Goal: Navigation & Orientation: Go to known website

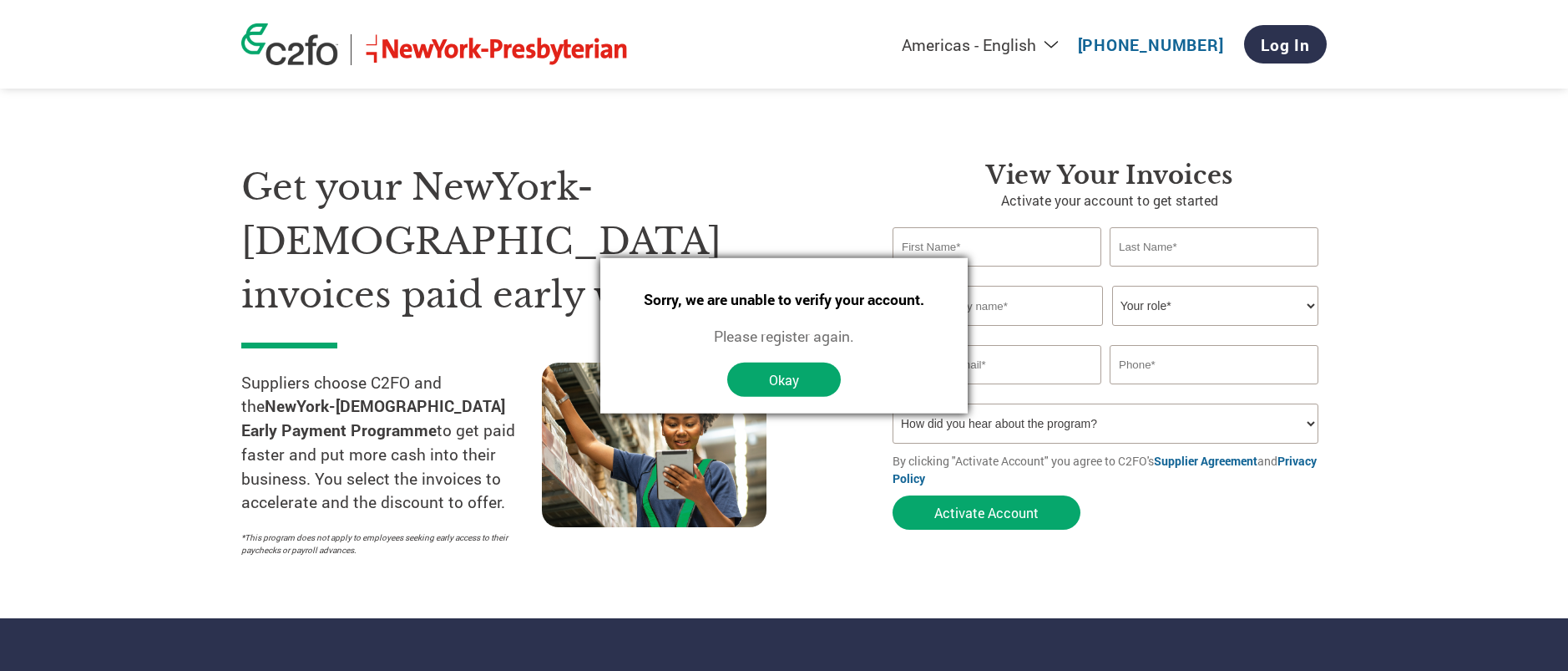
select select "en-[GEOGRAPHIC_DATA]"
click at [800, 375] on button "Okay" at bounding box center [783, 379] width 113 height 34
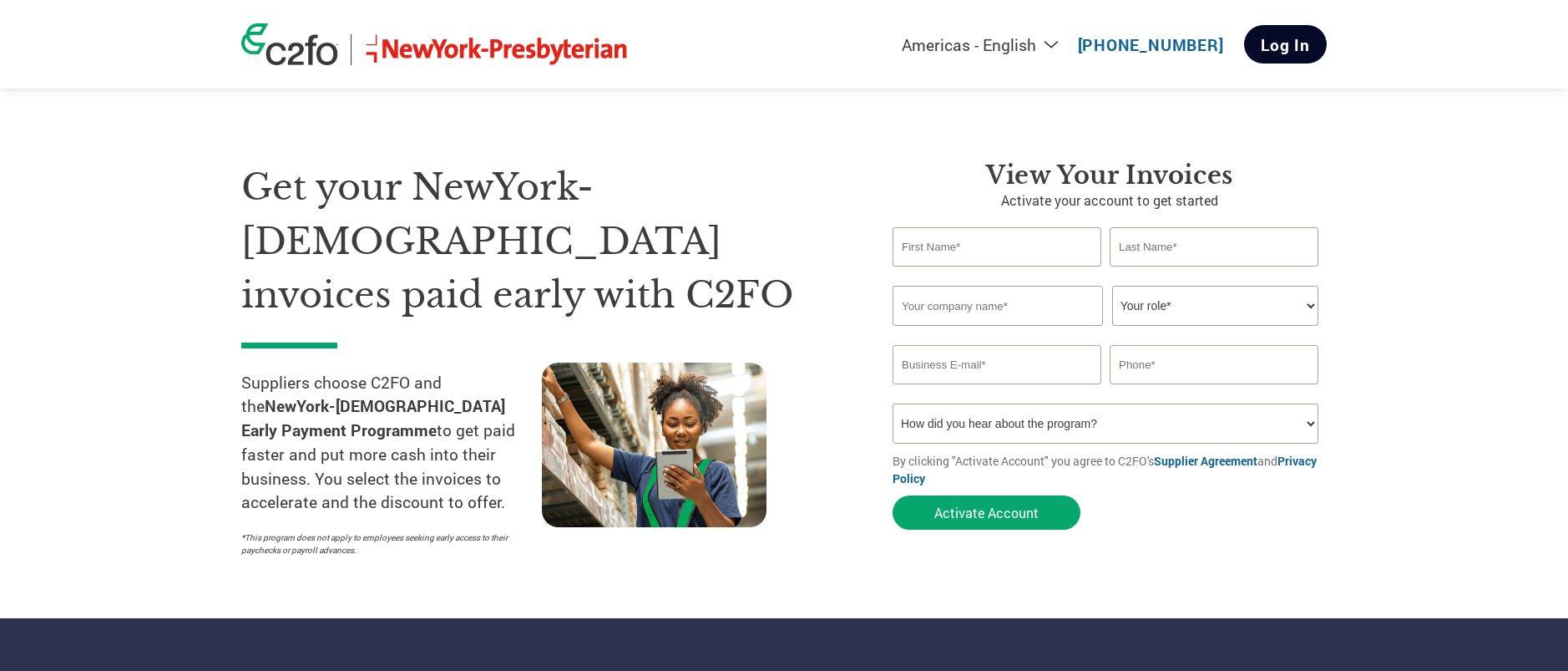
click at [1278, 47] on link "Log In" at bounding box center [1286, 43] width 83 height 38
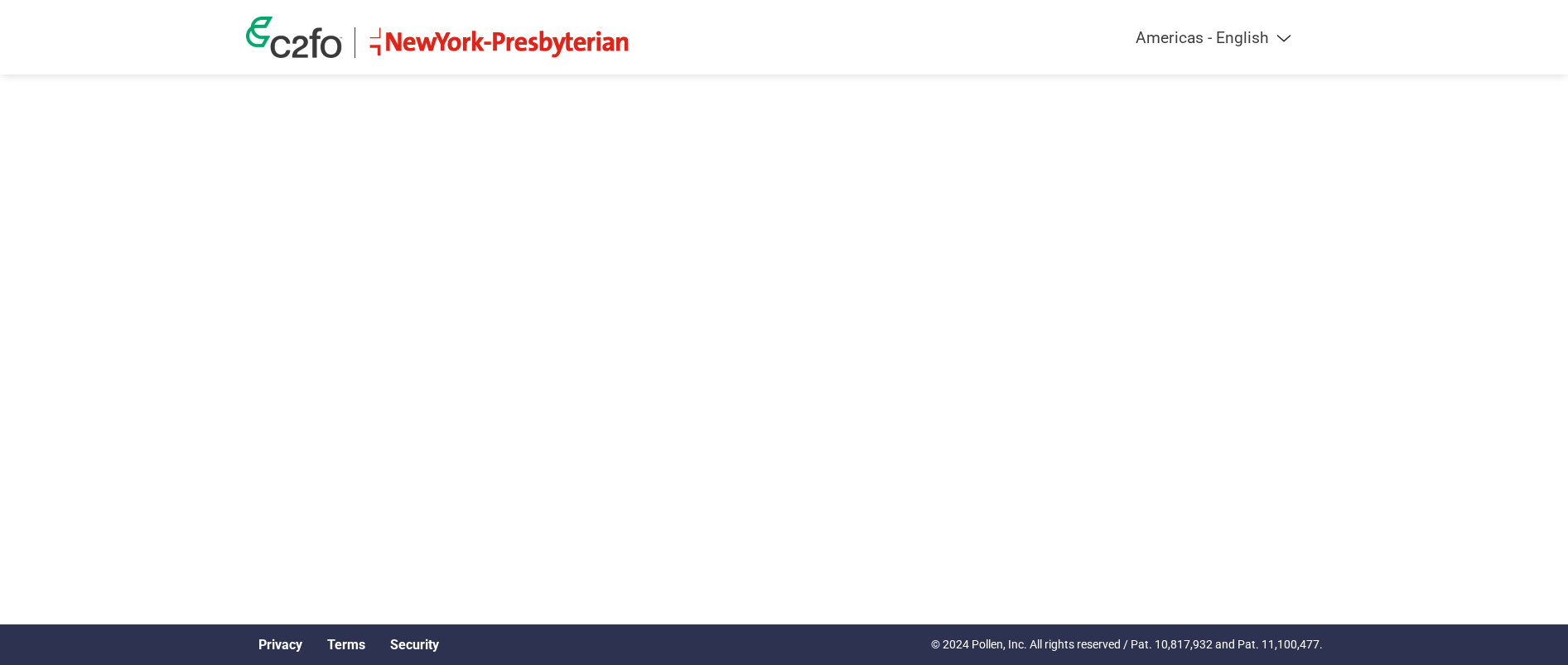
select select "en-[GEOGRAPHIC_DATA]"
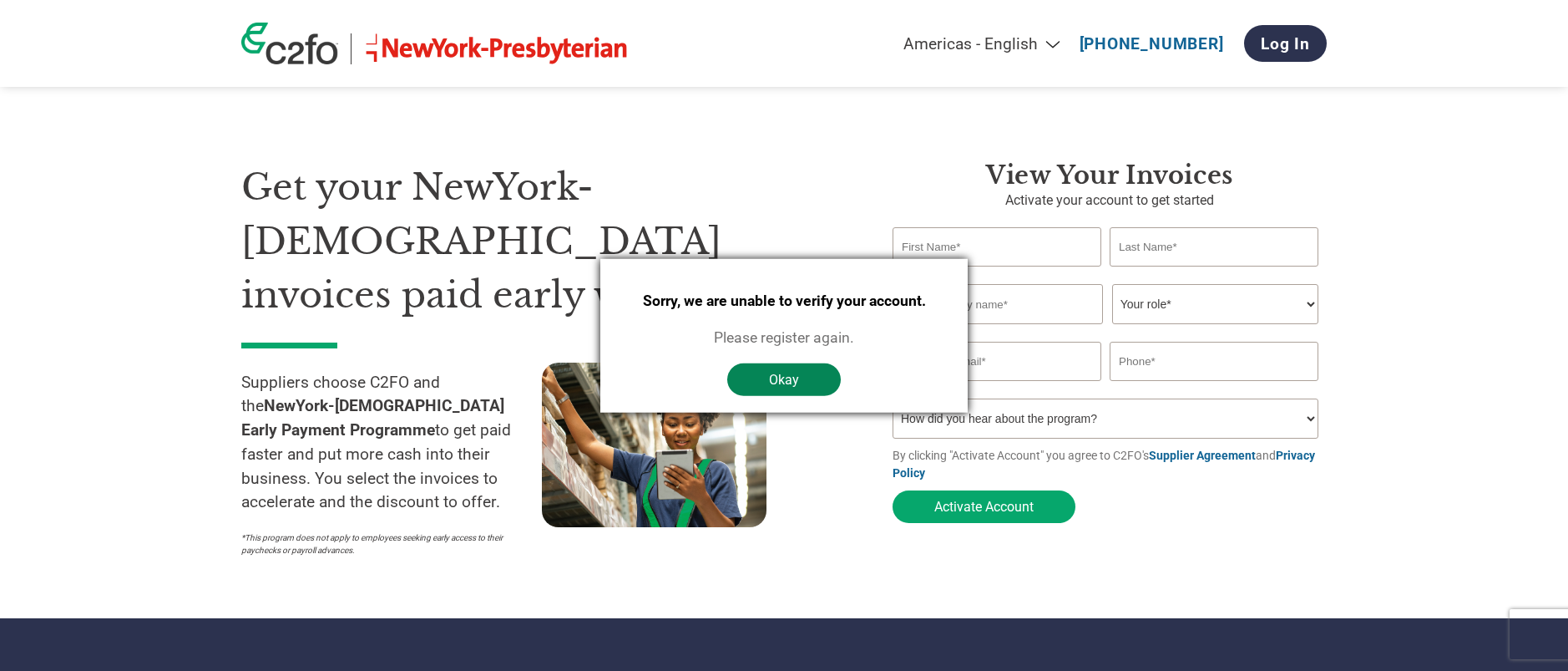
click at [815, 372] on button "Okay" at bounding box center [783, 379] width 113 height 32
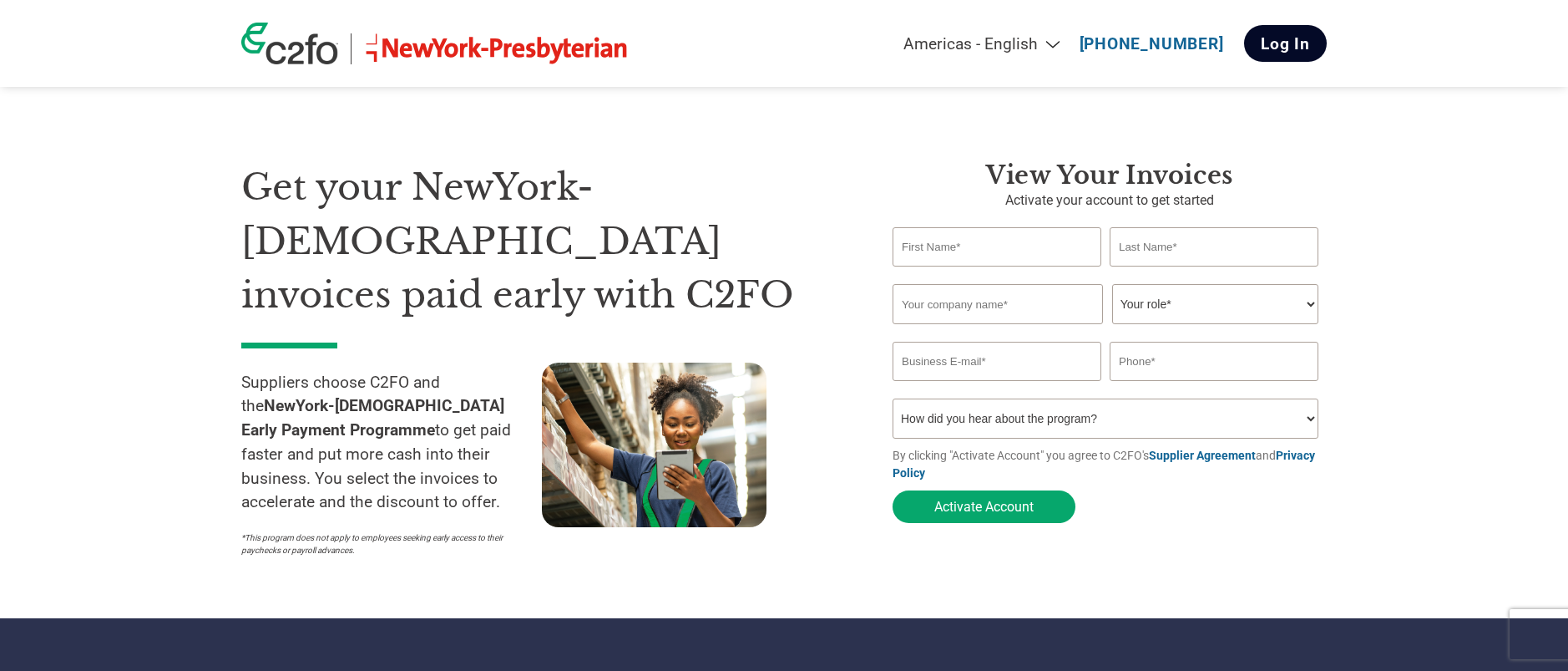
click at [1280, 32] on link "Log In" at bounding box center [1286, 42] width 83 height 36
